Goal: Find specific page/section: Find specific page/section

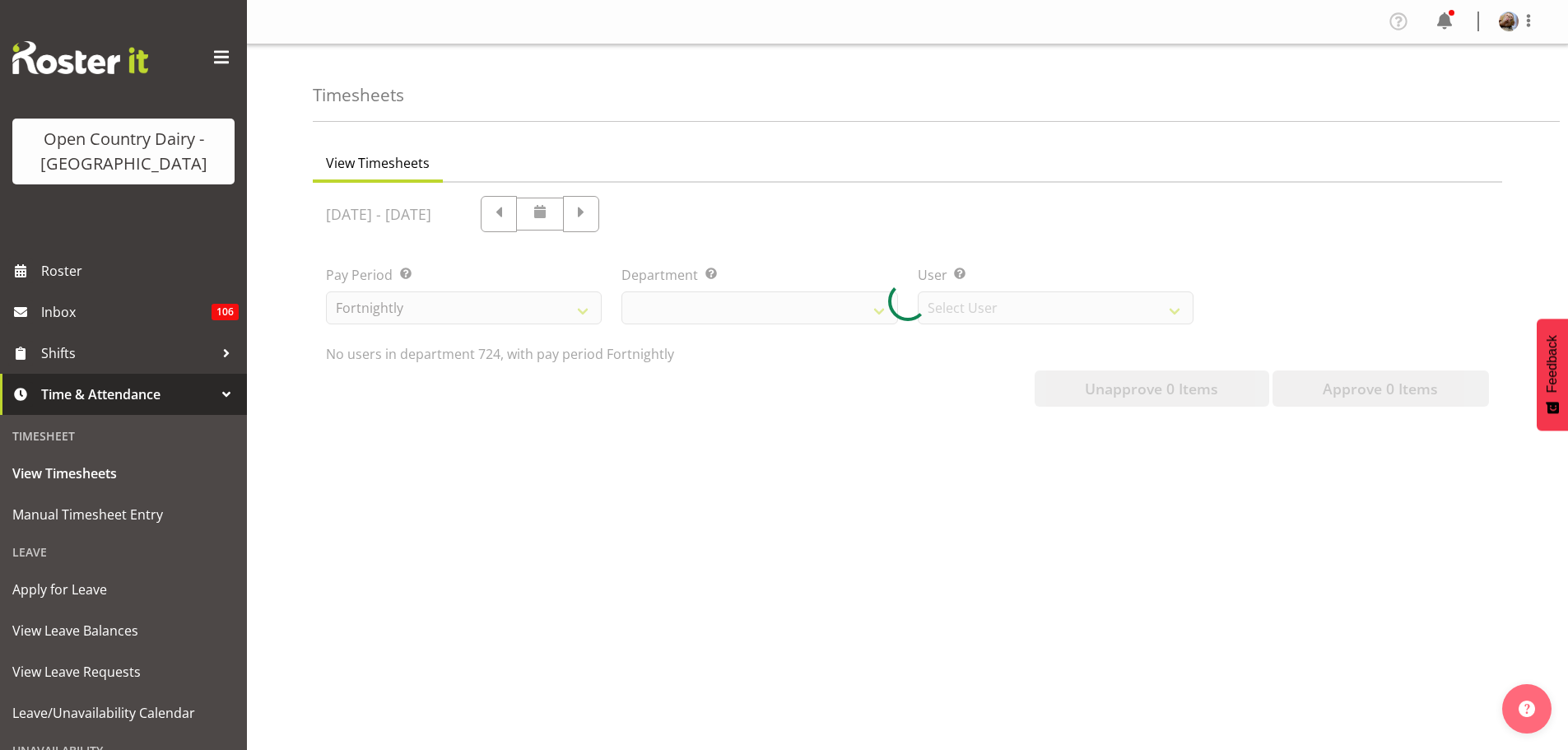
scroll to position [55, 0]
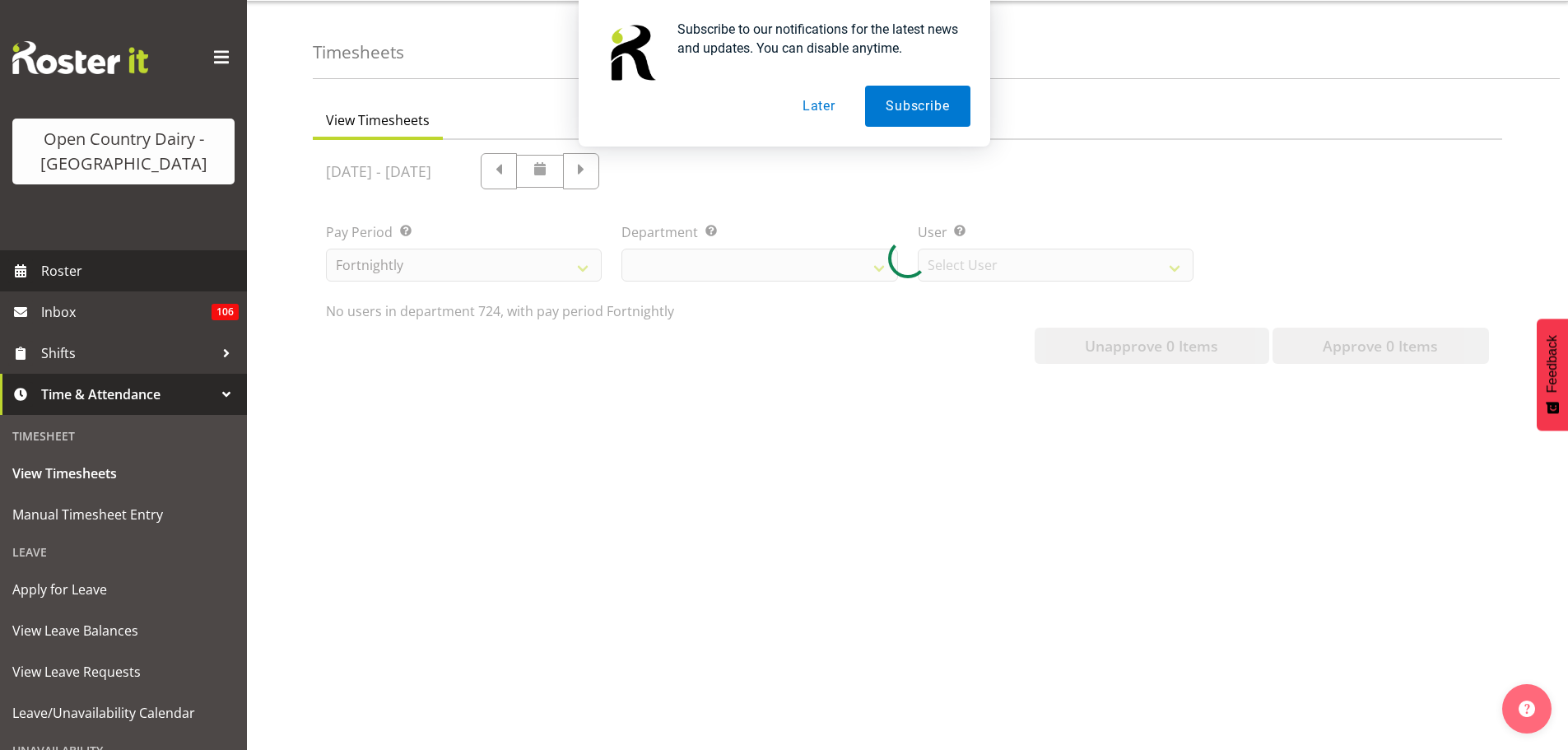
select select
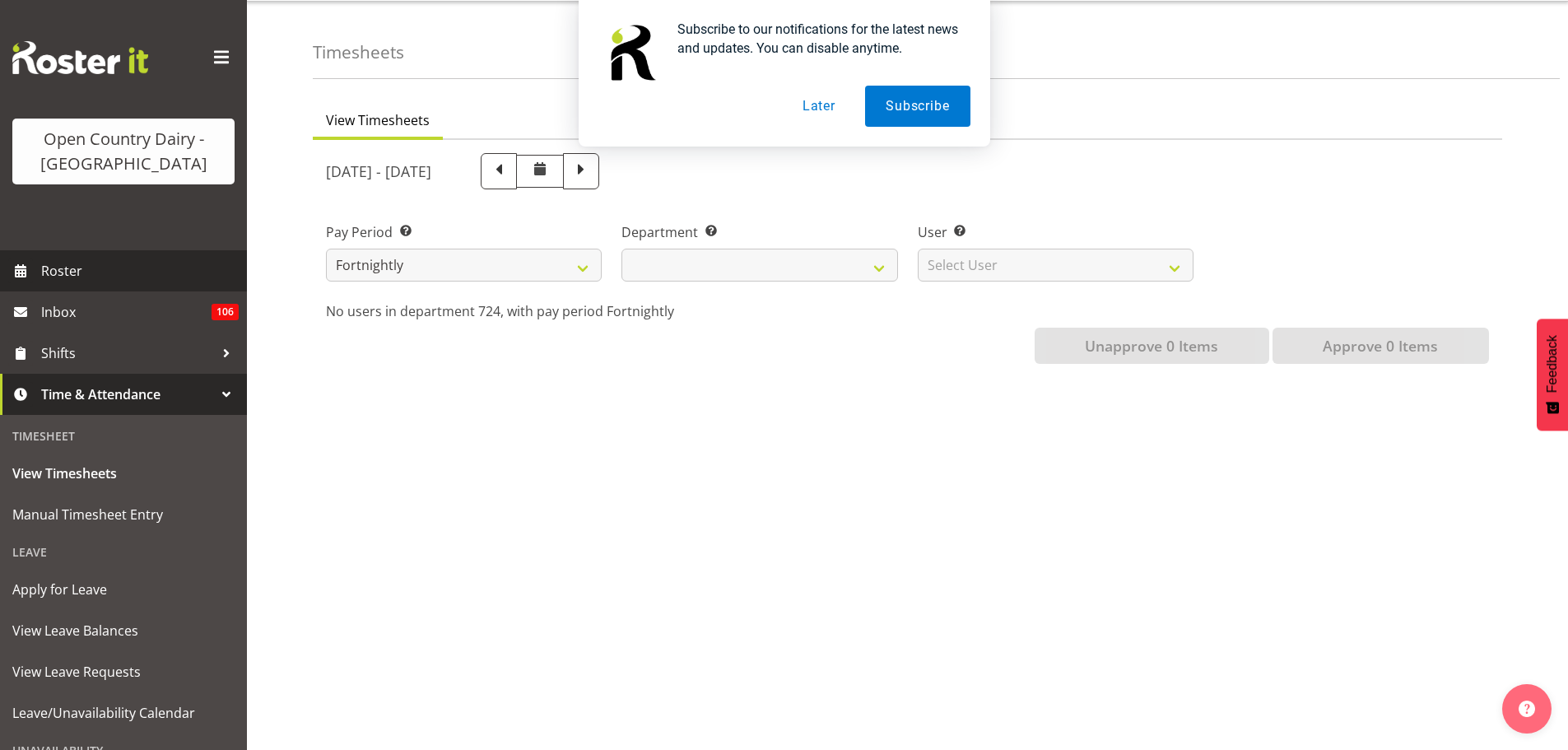
click at [85, 265] on span "Roster" at bounding box center [140, 271] width 197 height 24
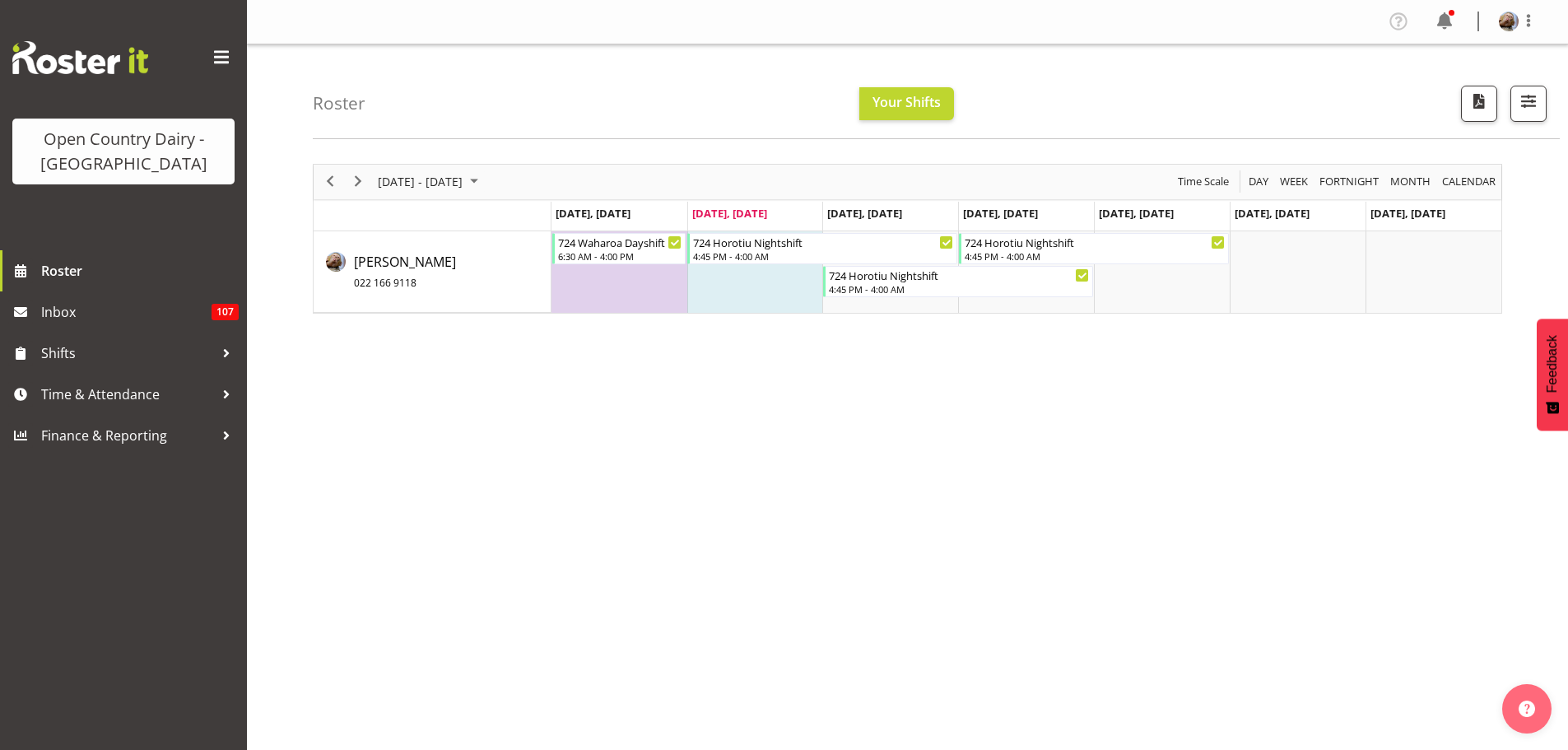
click at [814, 108] on button "Later" at bounding box center [819, 106] width 74 height 41
click at [98, 396] on span "Time & Attendance" at bounding box center [127, 394] width 173 height 24
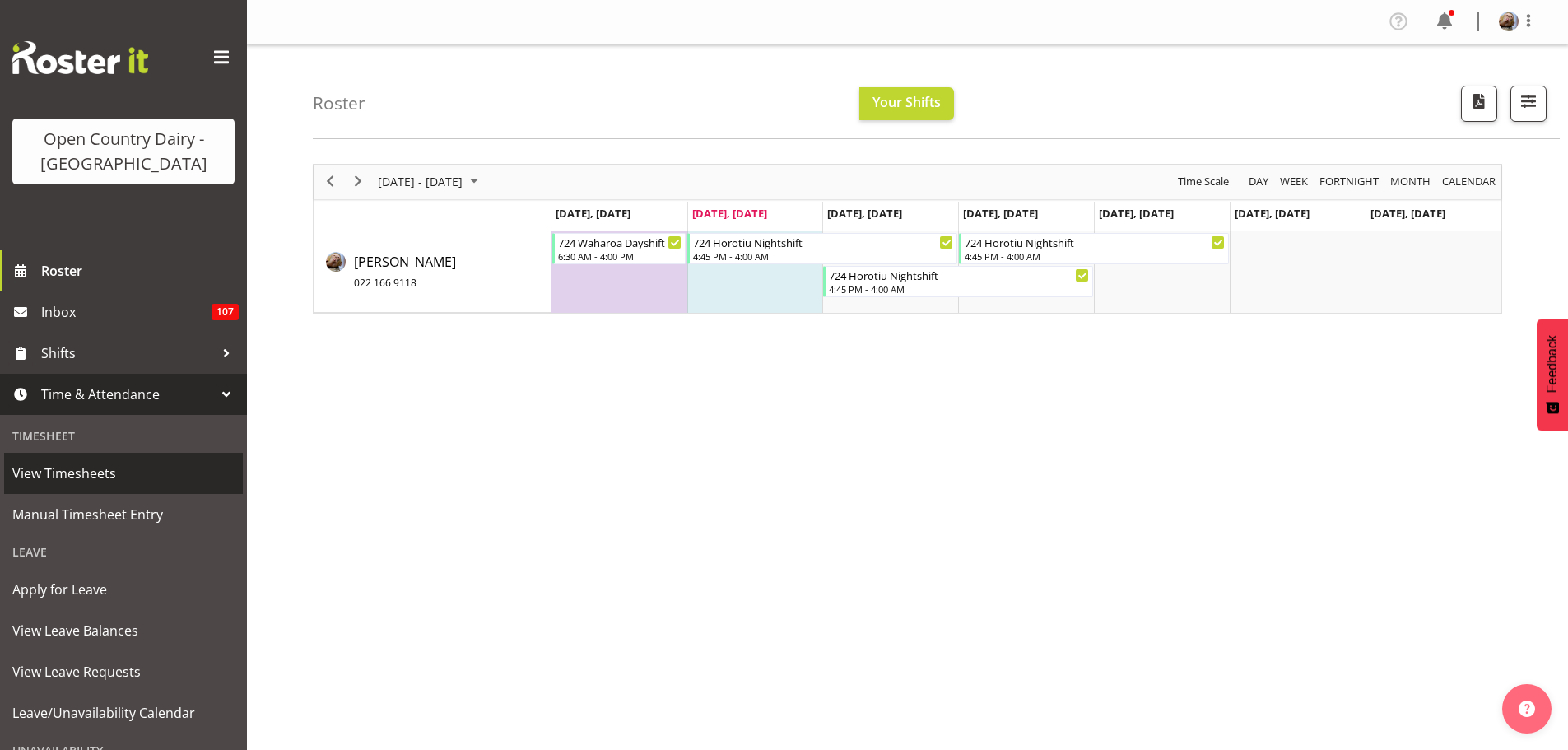
click at [68, 473] on span "View Timesheets" at bounding box center [124, 473] width 223 height 24
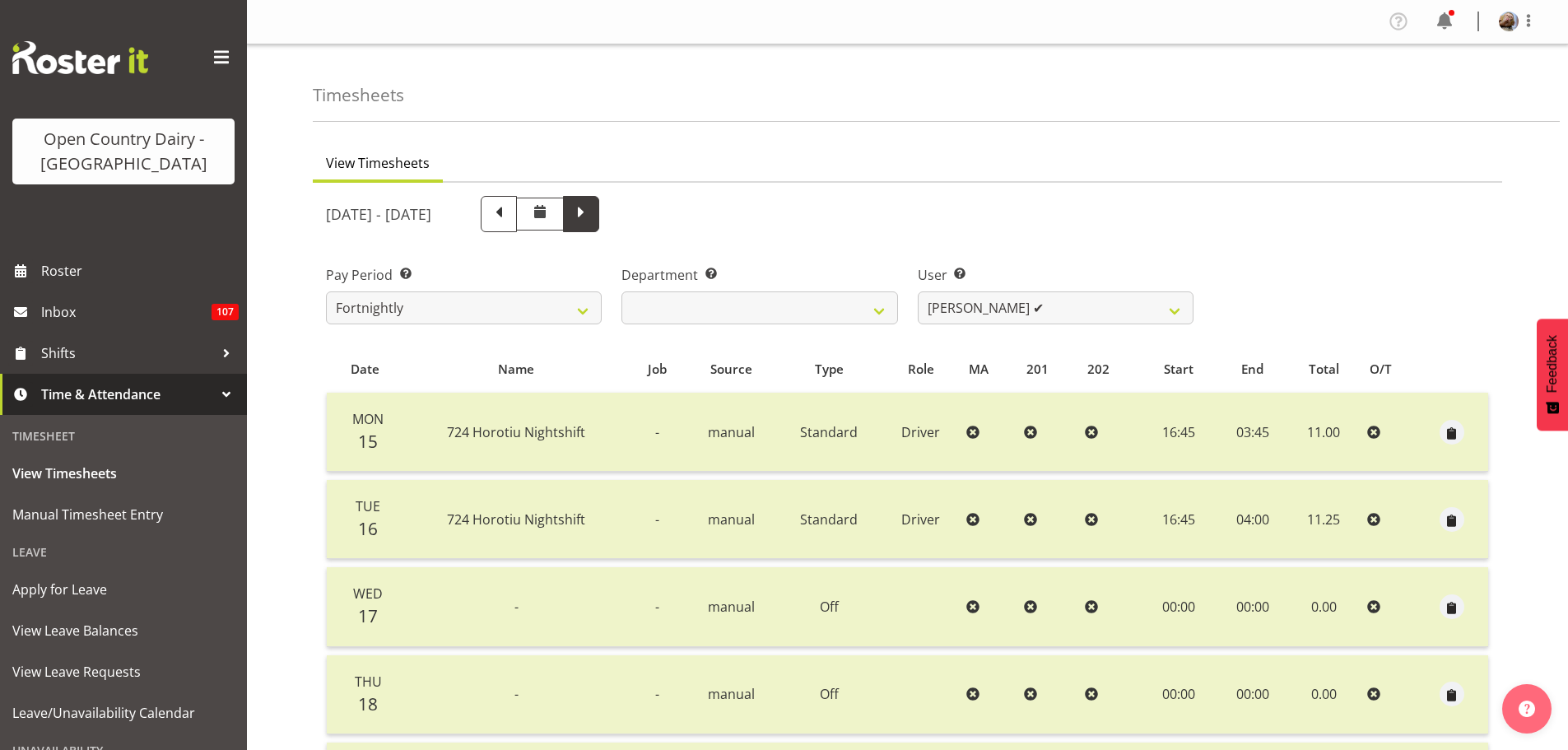
click at [592, 216] on span at bounding box center [581, 212] width 21 height 21
select select
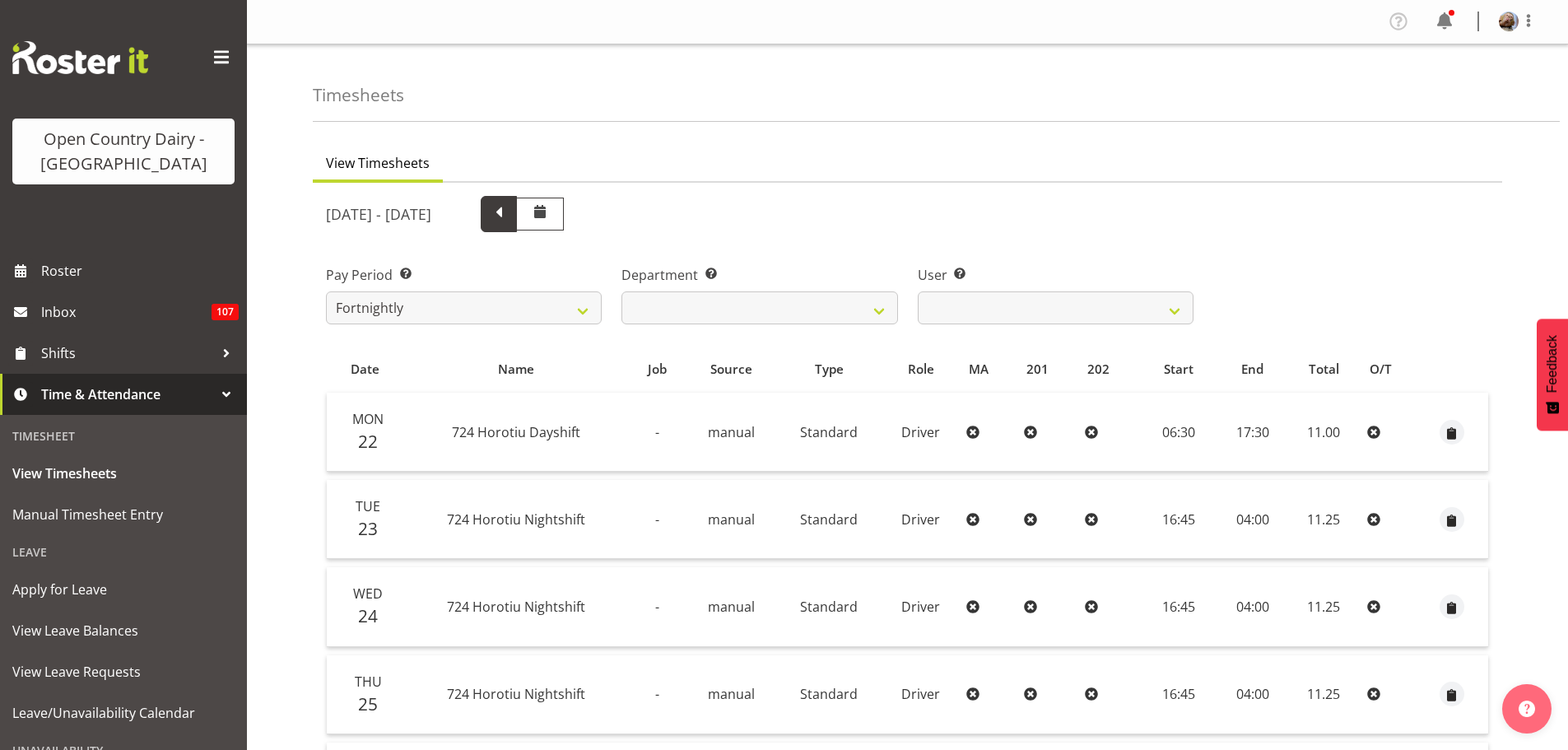
click at [510, 213] on span at bounding box center [499, 212] width 21 height 21
select select
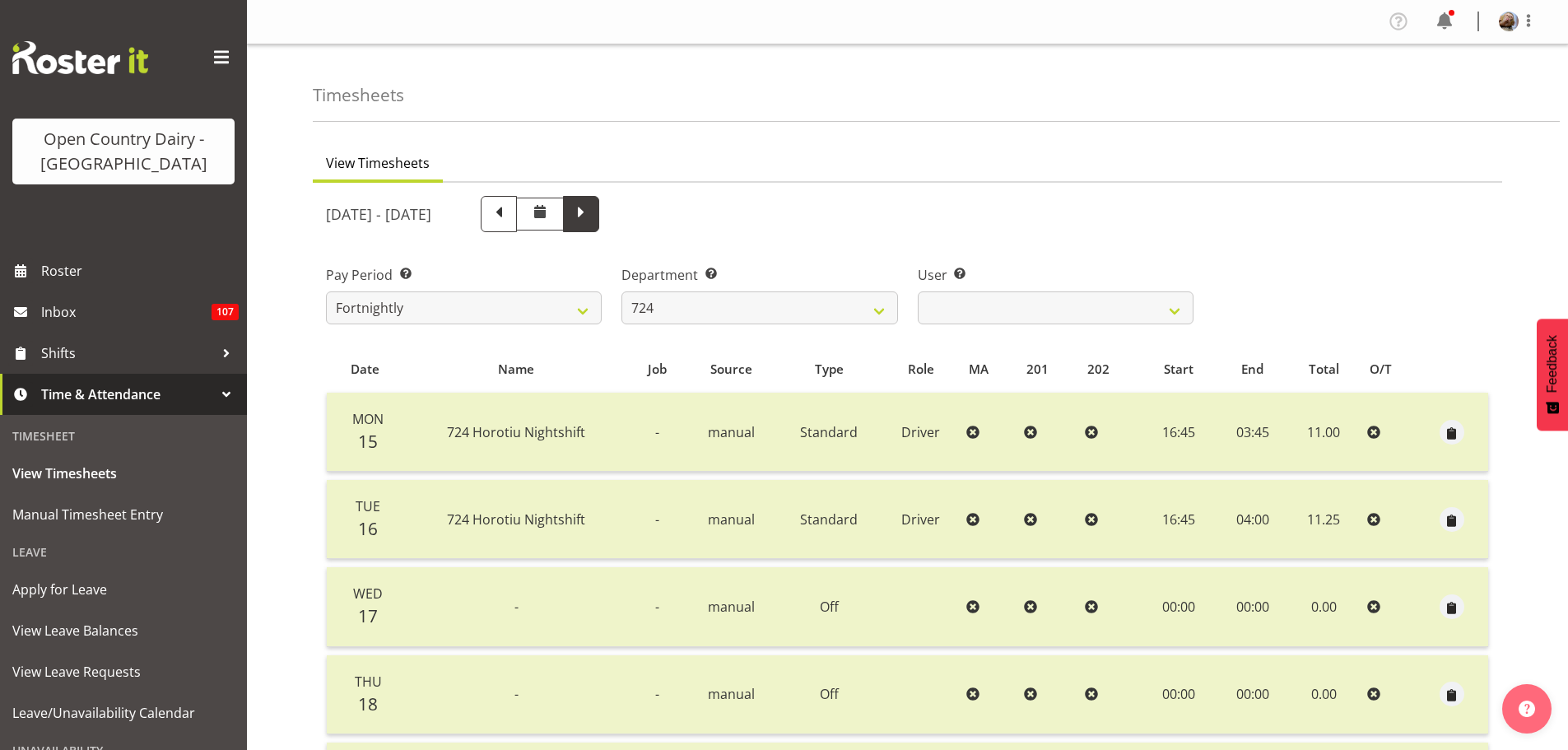
click at [592, 213] on span at bounding box center [581, 212] width 21 height 21
select select
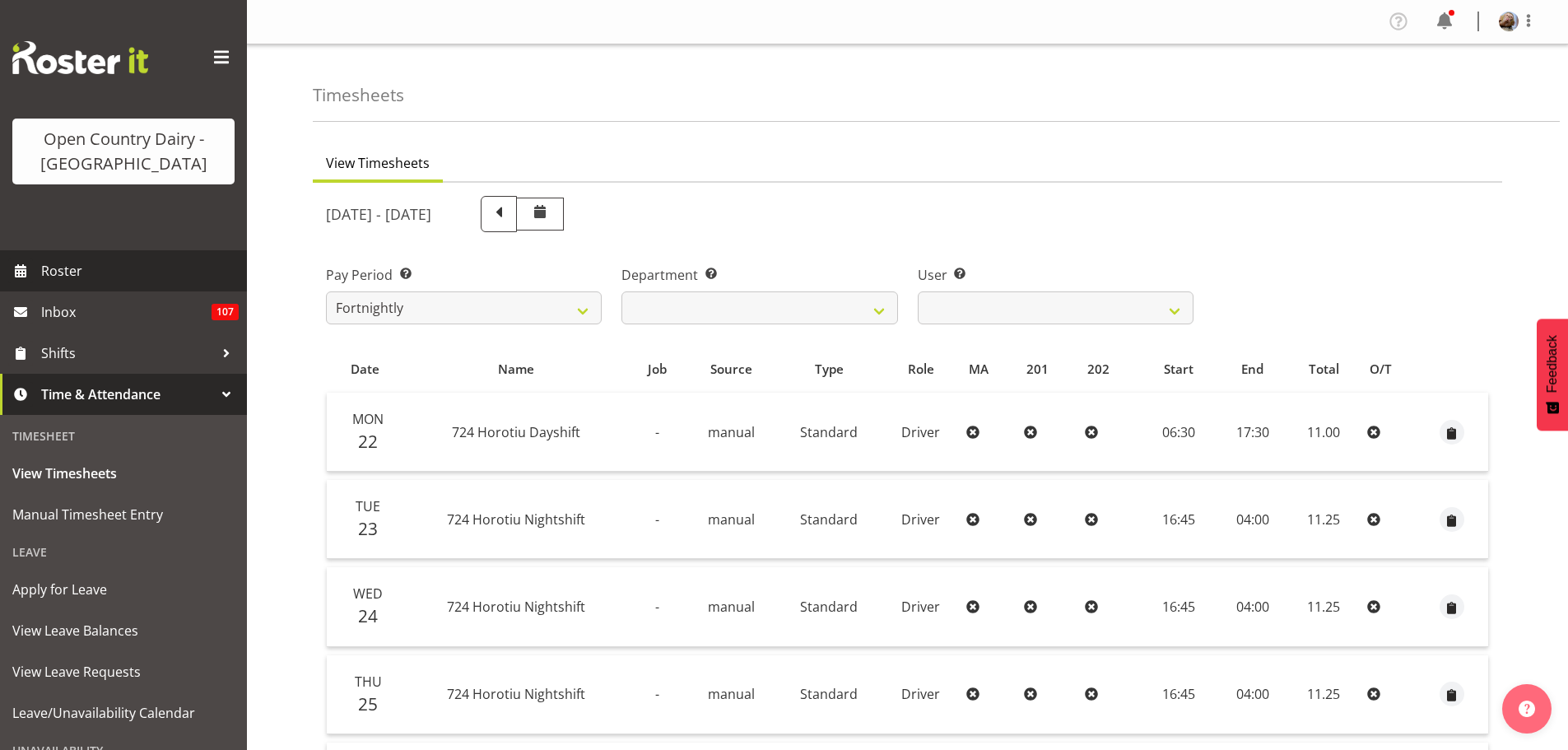
click at [72, 274] on span "Roster" at bounding box center [140, 271] width 197 height 24
